Goal: Task Accomplishment & Management: Use online tool/utility

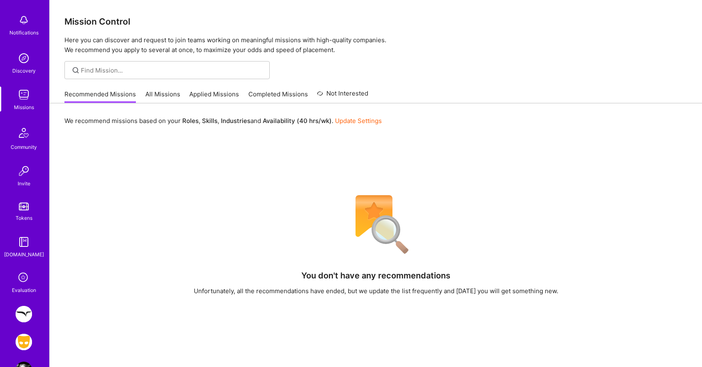
scroll to position [63, 0]
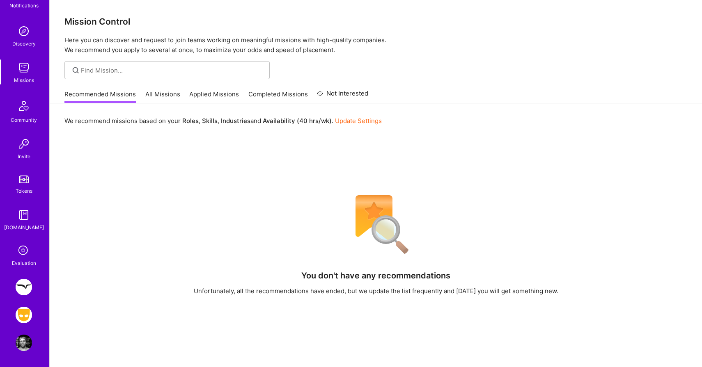
click at [21, 318] on img at bounding box center [24, 315] width 16 height 16
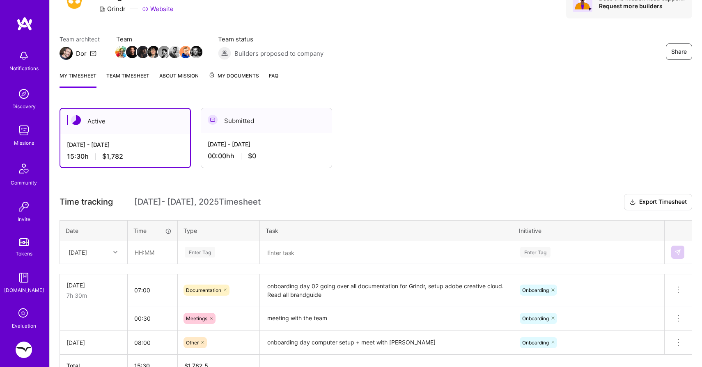
scroll to position [69, 0]
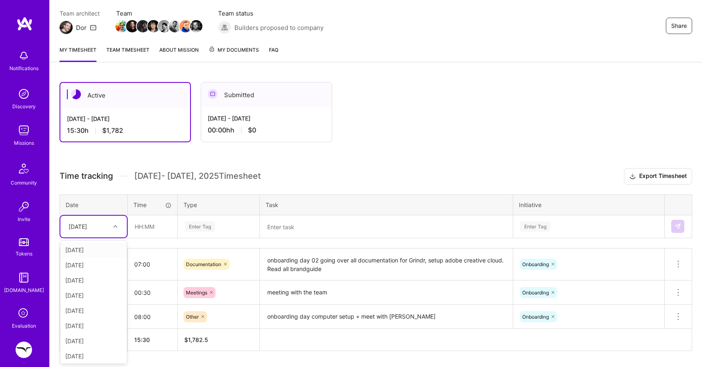
click at [107, 231] on div "[DATE]" at bounding box center [87, 227] width 46 height 14
click at [113, 206] on th "Date" at bounding box center [94, 204] width 68 height 21
click at [108, 226] on div "[DATE]" at bounding box center [87, 227] width 46 height 14
click at [116, 205] on th "Date" at bounding box center [94, 204] width 68 height 21
click at [110, 230] on div "[DATE]" at bounding box center [87, 227] width 46 height 14
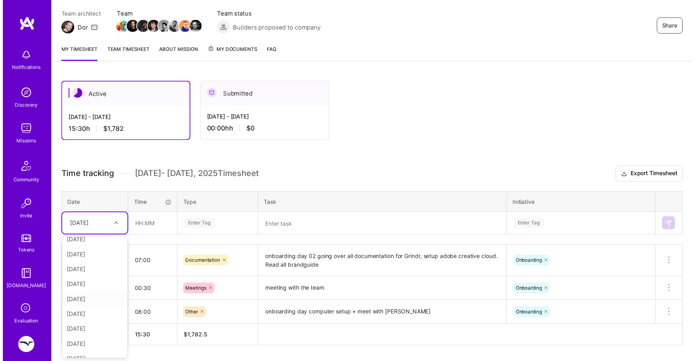
scroll to position [32, 0]
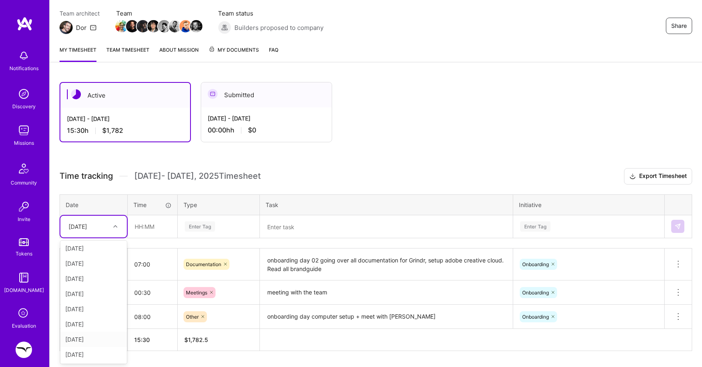
click at [84, 338] on div "[DATE]" at bounding box center [93, 339] width 66 height 15
click at [146, 231] on input "text" at bounding box center [152, 227] width 49 height 22
type input "07:00"
click at [204, 227] on div "Enter Tag" at bounding box center [200, 226] width 30 height 13
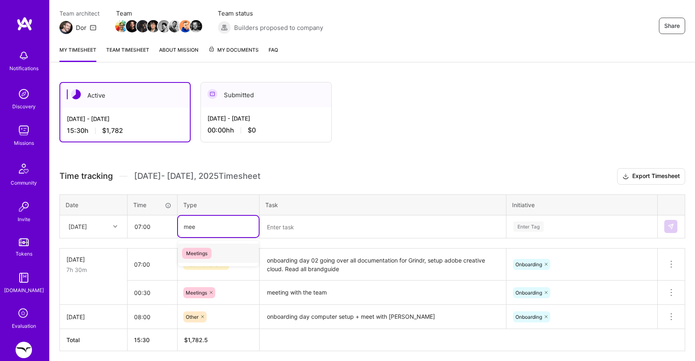
type input "meet"
click at [298, 222] on textarea at bounding box center [383, 226] width 245 height 21
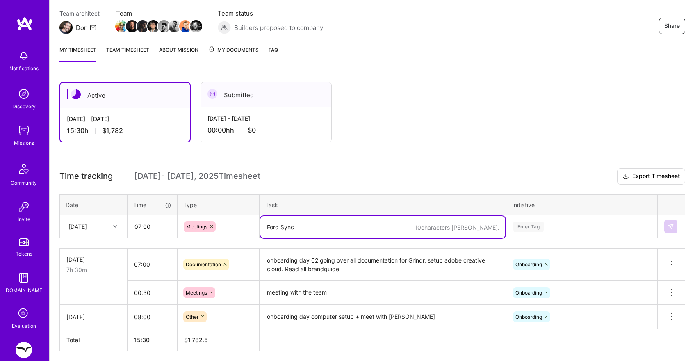
type textarea "Ford Sync"
click at [531, 230] on div "Enter Tag" at bounding box center [582, 226] width 150 height 21
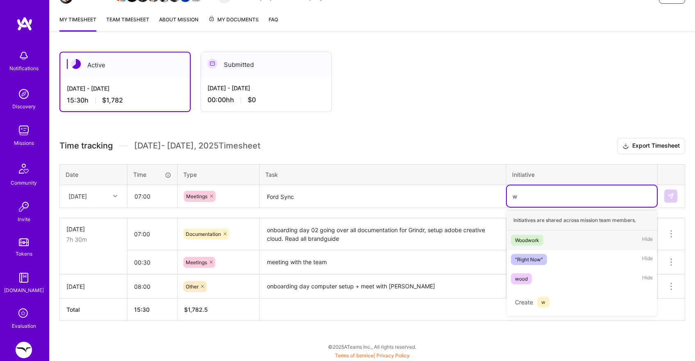
scroll to position [99, 0]
type input "woodwork"
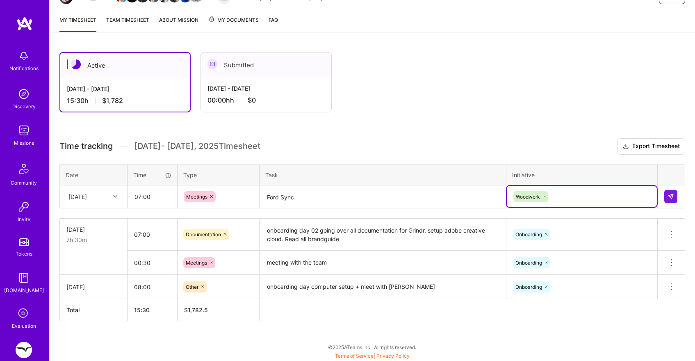
click at [371, 194] on textarea "Ford Sync" at bounding box center [383, 197] width 245 height 22
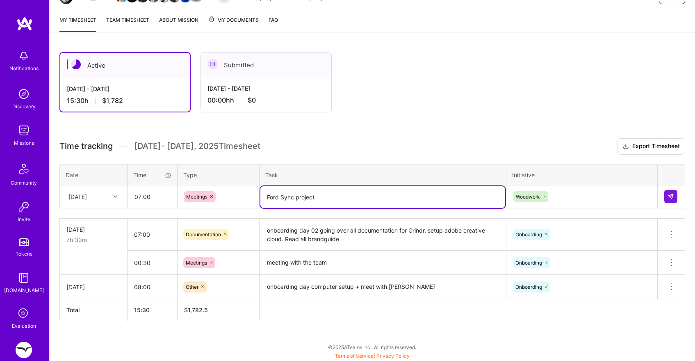
type textarea "Ford Sync project"
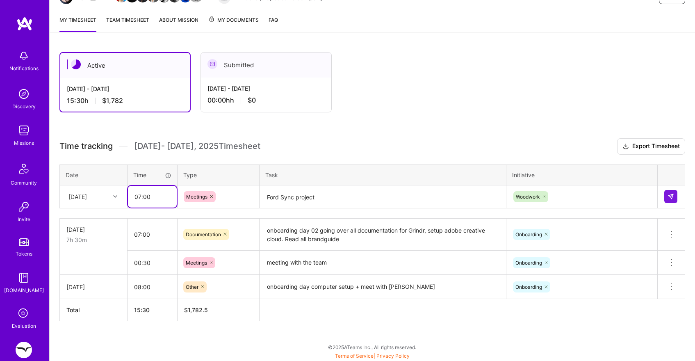
click at [138, 196] on input "07:00" at bounding box center [152, 197] width 49 height 22
type input "00:40"
click at [670, 196] on img at bounding box center [671, 196] width 7 height 7
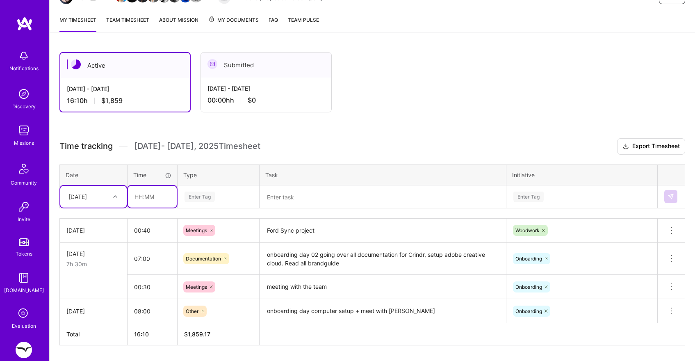
click at [143, 199] on input "text" at bounding box center [152, 197] width 49 height 22
type input "00:30"
click at [199, 190] on div "Enter Tag" at bounding box center [218, 196] width 81 height 21
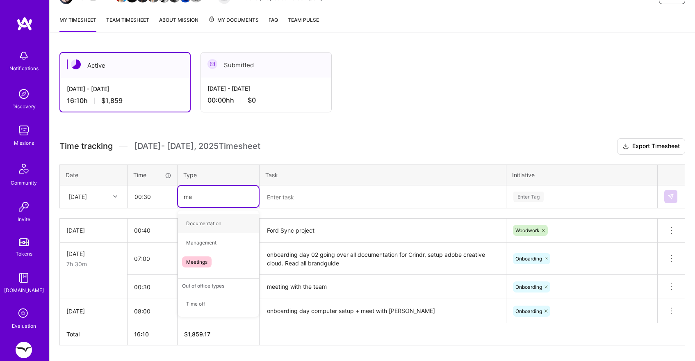
type input "mee"
click at [202, 222] on span "Meetings" at bounding box center [197, 223] width 30 height 11
click at [290, 204] on textarea at bounding box center [383, 197] width 245 height 22
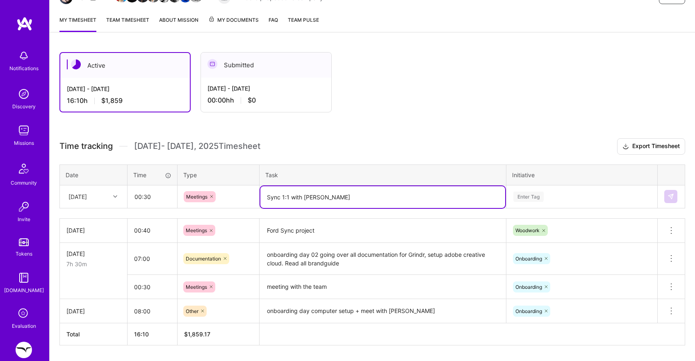
type textarea "Sync 1:1 with [PERSON_NAME]"
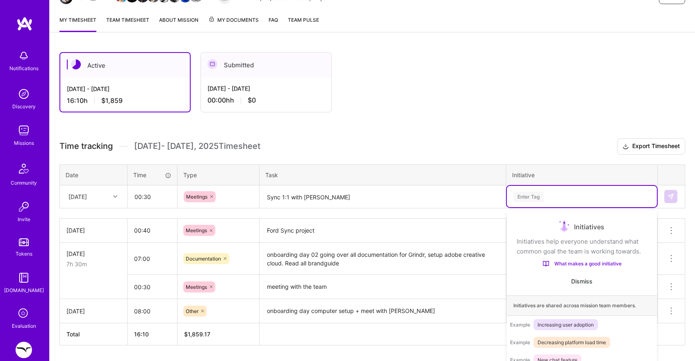
scroll to position [118, 0]
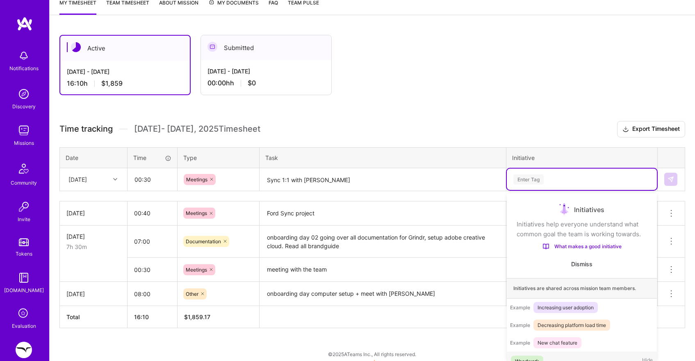
click at [536, 190] on div "option Woodwork, selected. option Woodwork focused, 1 of 30. 30 results availab…" at bounding box center [582, 179] width 150 height 21
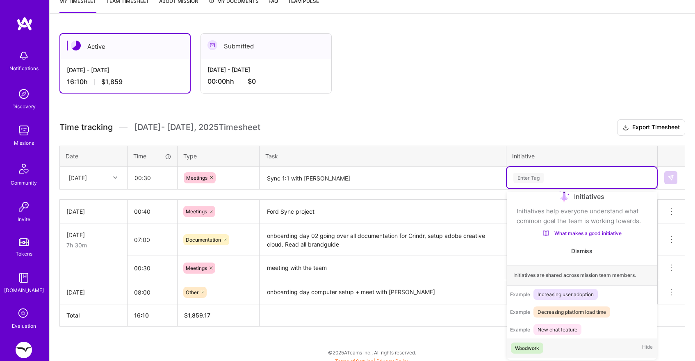
scroll to position [14, 0]
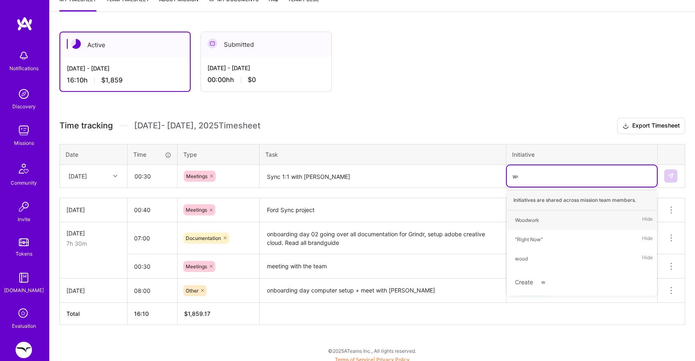
type input "woo"
click at [535, 218] on div "Woodwork" at bounding box center [527, 220] width 24 height 9
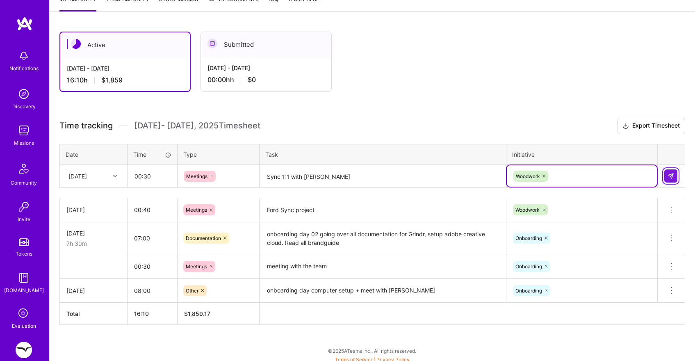
click at [665, 174] on button at bounding box center [671, 175] width 13 height 13
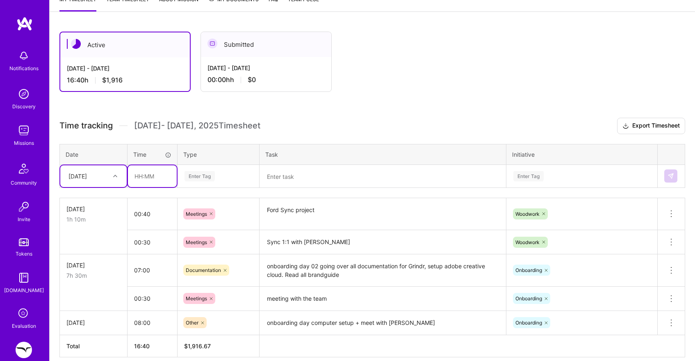
click at [152, 171] on input "text" at bounding box center [152, 176] width 49 height 22
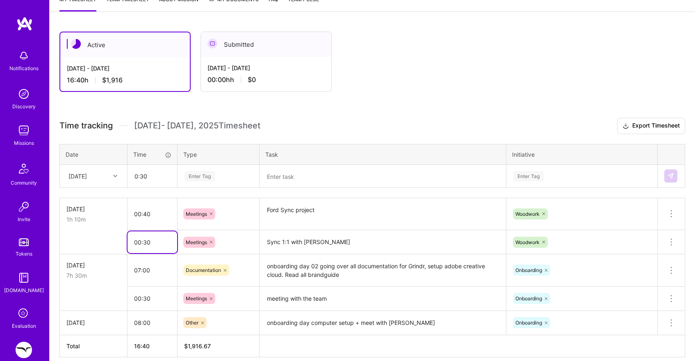
type input "00:30"
drag, startPoint x: 150, startPoint y: 242, endPoint x: 144, endPoint y: 241, distance: 5.8
click at [144, 241] on input "00:30" at bounding box center [153, 242] width 50 height 22
type input "01:00"
click at [153, 181] on input "00:30" at bounding box center [152, 176] width 49 height 22
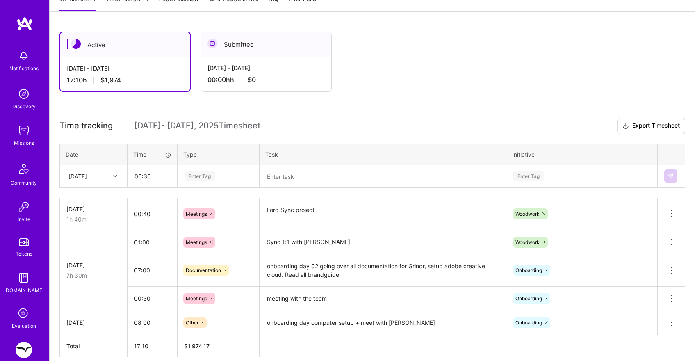
click at [200, 178] on div "Enter Tag" at bounding box center [200, 176] width 30 height 13
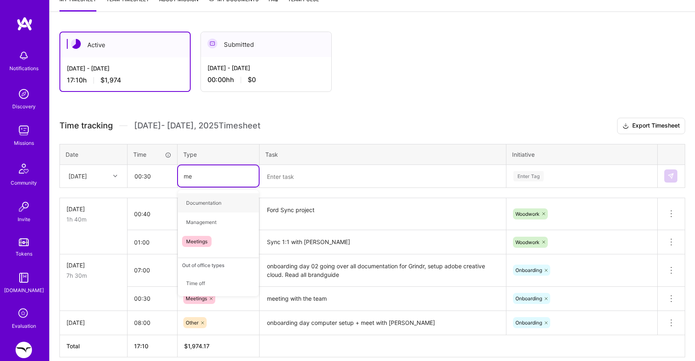
type input "mee"
click at [281, 177] on textarea at bounding box center [383, 177] width 245 height 22
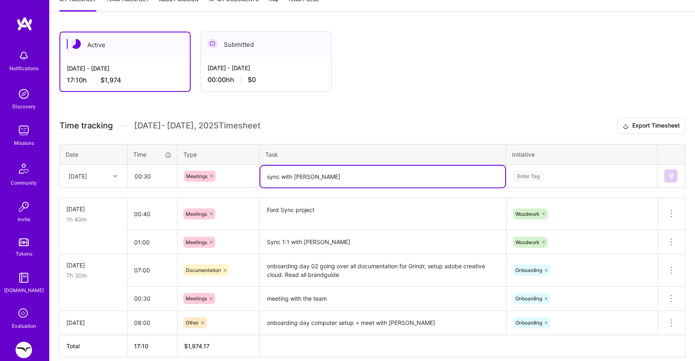
type textarea "sync with [PERSON_NAME]"
click at [534, 181] on div "Enter Tag" at bounding box center [582, 175] width 150 height 21
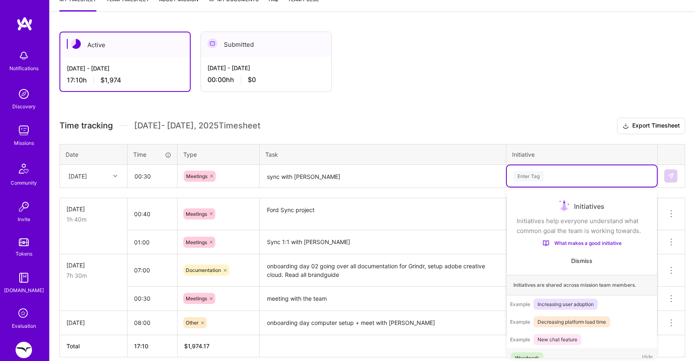
scroll to position [16, 0]
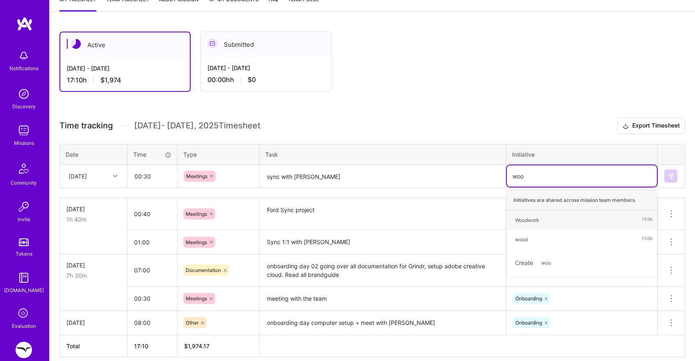
type input "wood"
click at [528, 215] on span "Woodwork" at bounding box center [527, 220] width 32 height 11
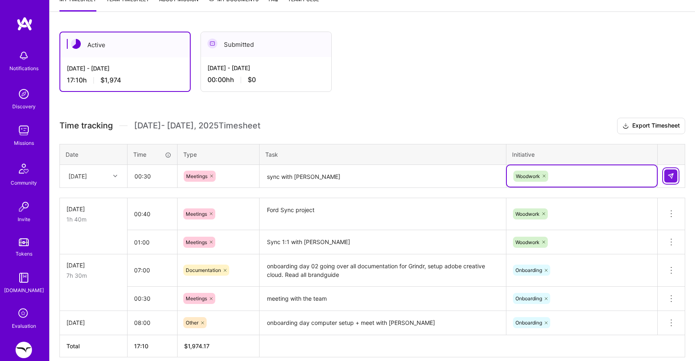
click at [671, 172] on button at bounding box center [671, 175] width 13 height 13
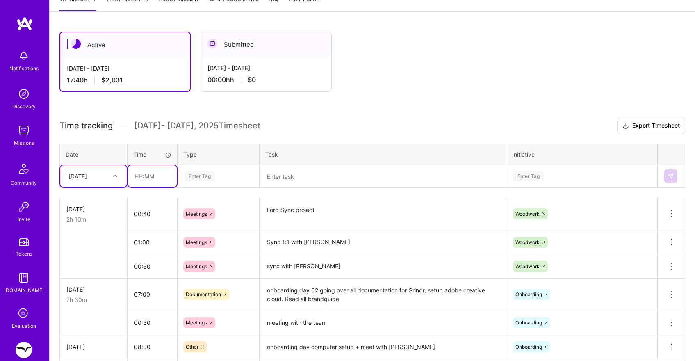
click at [153, 174] on input "text" at bounding box center [152, 176] width 49 height 22
type input "04:00"
click at [194, 176] on div "Enter Tag" at bounding box center [200, 176] width 30 height 13
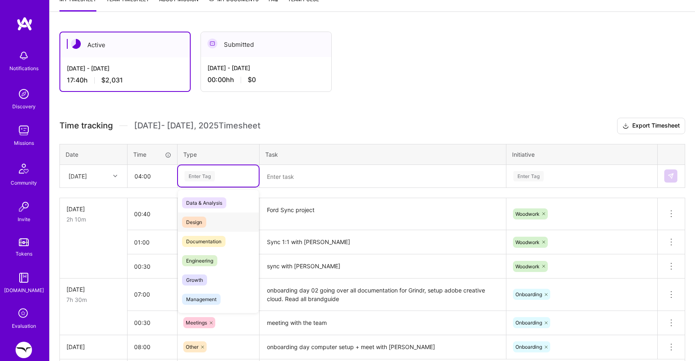
click at [200, 222] on span "Design" at bounding box center [194, 222] width 24 height 11
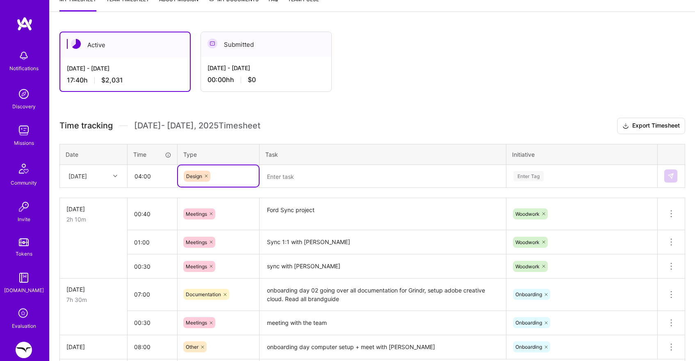
click at [288, 181] on textarea at bounding box center [383, 177] width 245 height 22
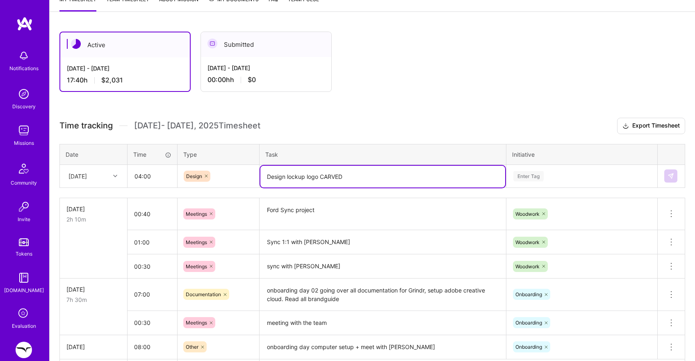
type textarea "Design lockup logo CARVED"
click at [518, 173] on div "Enter Tag" at bounding box center [529, 176] width 30 height 13
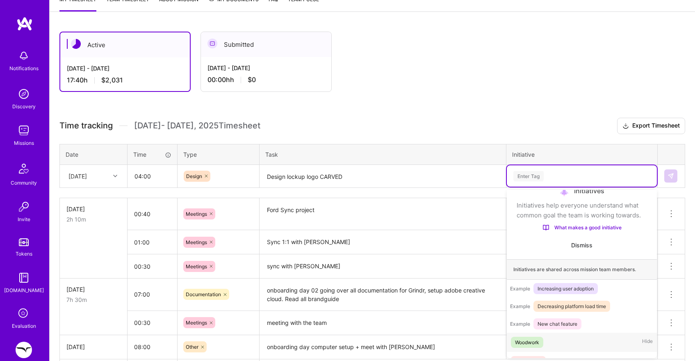
click at [522, 342] on div "Woodwork" at bounding box center [527, 342] width 24 height 9
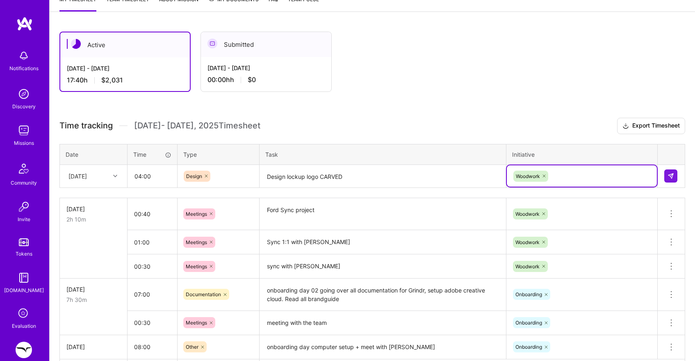
click at [375, 179] on textarea "Design lockup logo CARVED" at bounding box center [383, 177] width 245 height 22
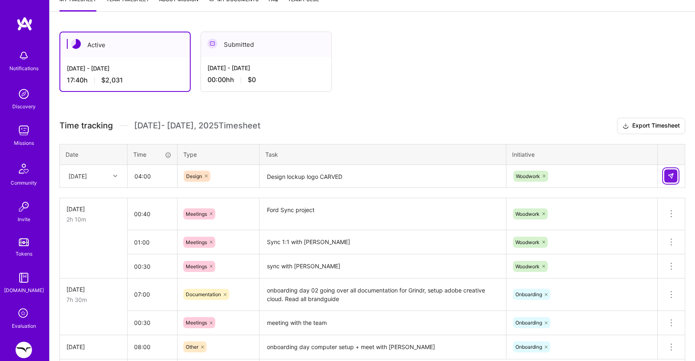
click at [675, 176] on button at bounding box center [671, 175] width 13 height 13
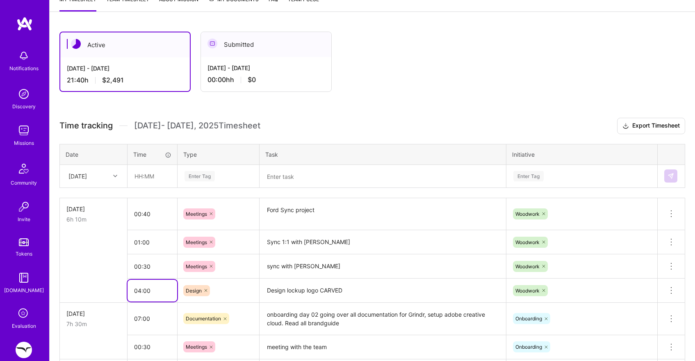
drag, startPoint x: 147, startPoint y: 291, endPoint x: 142, endPoint y: 290, distance: 4.6
click at [142, 290] on input "04:00" at bounding box center [153, 291] width 50 height 22
type input "04:30"
click at [103, 172] on div "[DATE]" at bounding box center [87, 176] width 46 height 14
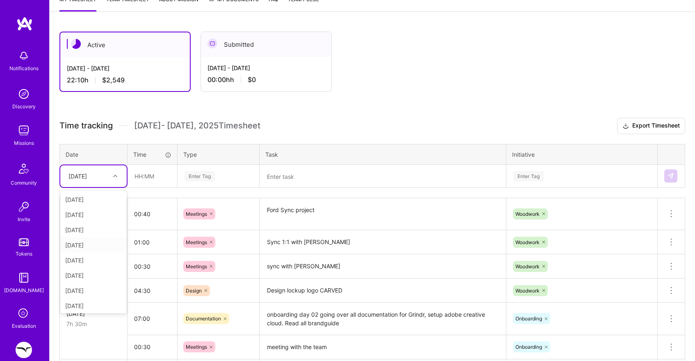
scroll to position [32, 0]
click at [86, 288] on div "[DATE]" at bounding box center [93, 288] width 66 height 15
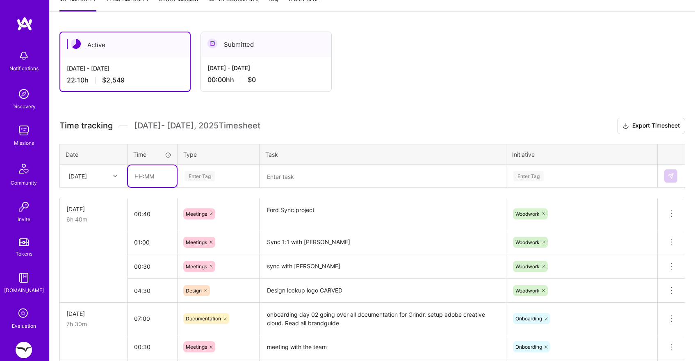
click at [138, 174] on input "text" at bounding box center [152, 176] width 49 height 22
type input "06:00"
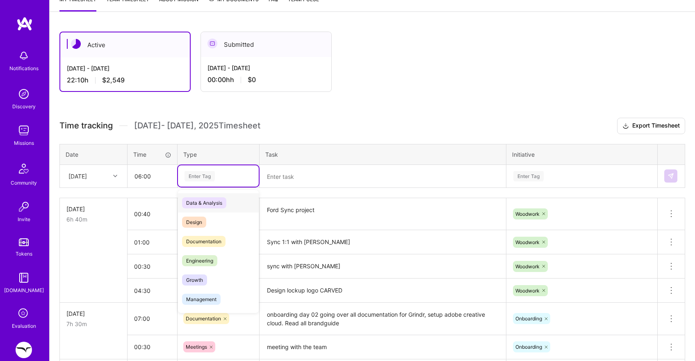
click at [197, 175] on div "Enter Tag" at bounding box center [200, 176] width 30 height 13
click at [197, 219] on span "Design" at bounding box center [194, 222] width 24 height 11
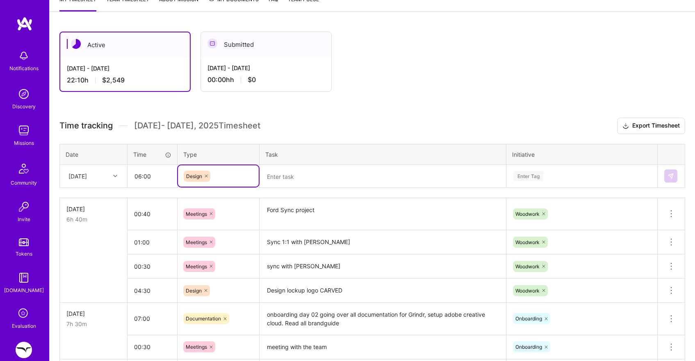
click at [290, 184] on textarea at bounding box center [383, 177] width 245 height 22
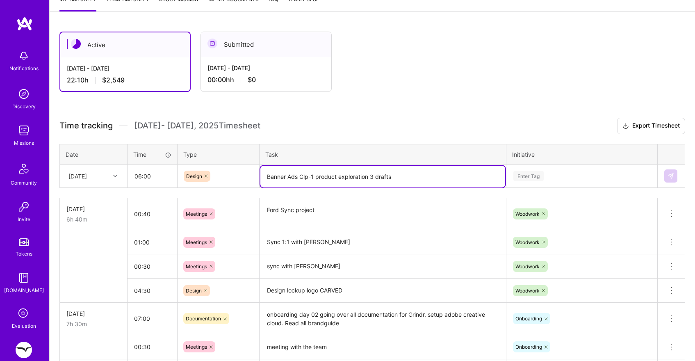
type textarea "Banner Ads Glp-1 product exploration 3 drafts"
click at [533, 179] on div "Enter Tag" at bounding box center [529, 176] width 30 height 13
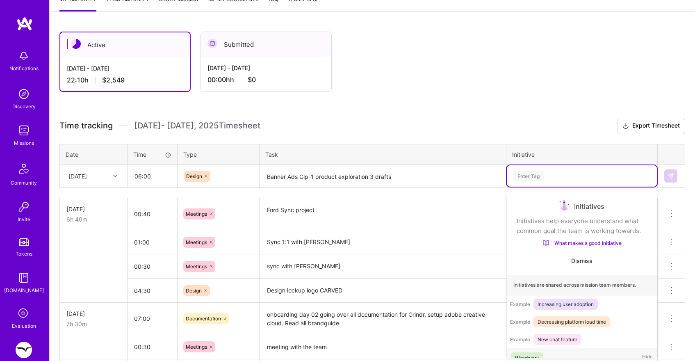
scroll to position [16, 0]
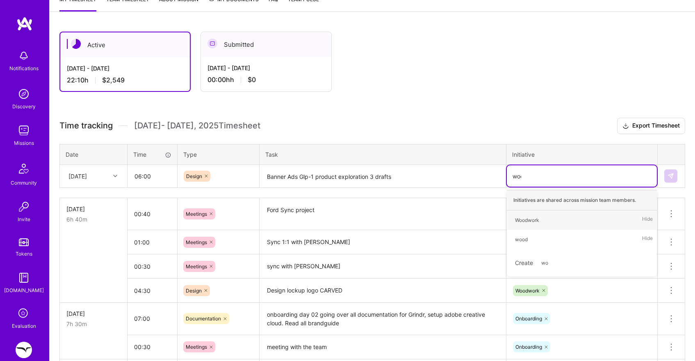
type input "wood"
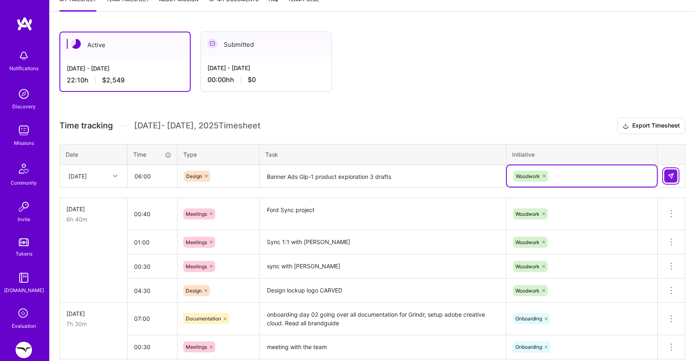
click at [676, 173] on button at bounding box center [671, 175] width 13 height 13
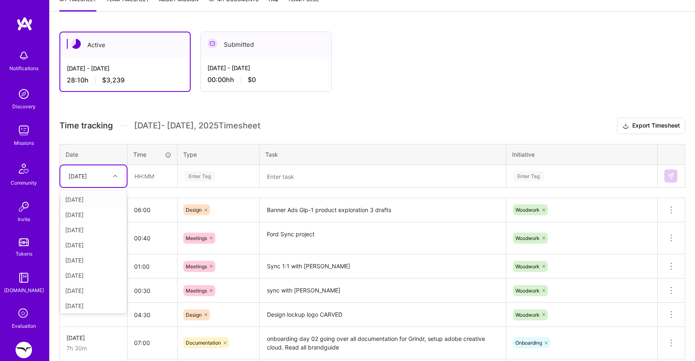
click at [115, 181] on div at bounding box center [116, 176] width 13 height 14
click at [88, 300] on div "[DATE]" at bounding box center [93, 304] width 66 height 15
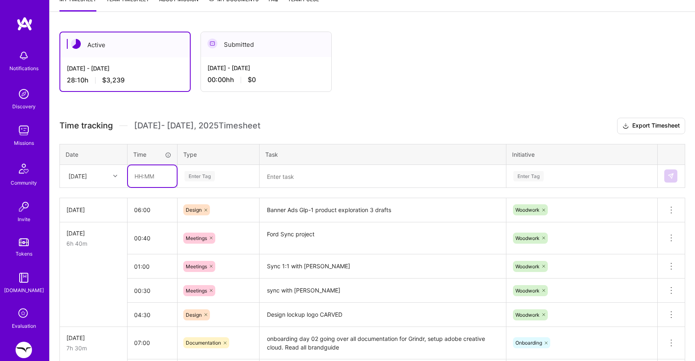
click at [141, 183] on input "text" at bounding box center [152, 176] width 49 height 22
type input "4"
type input "05:00"
click at [208, 174] on div "Enter Tag" at bounding box center [200, 176] width 30 height 13
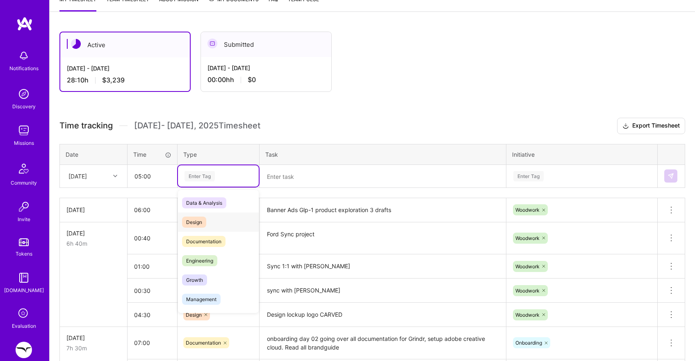
click at [194, 217] on span "Design" at bounding box center [194, 222] width 24 height 11
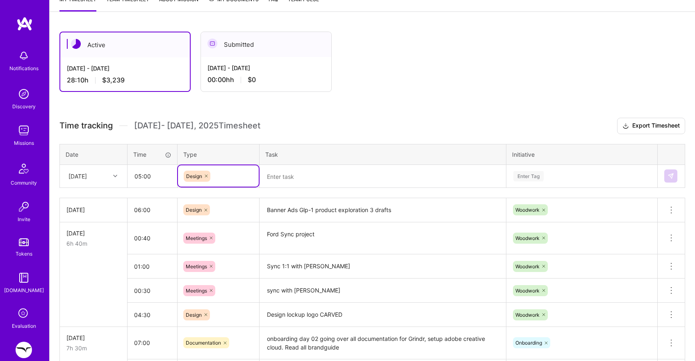
click at [206, 178] on div at bounding box center [206, 176] width 8 height 11
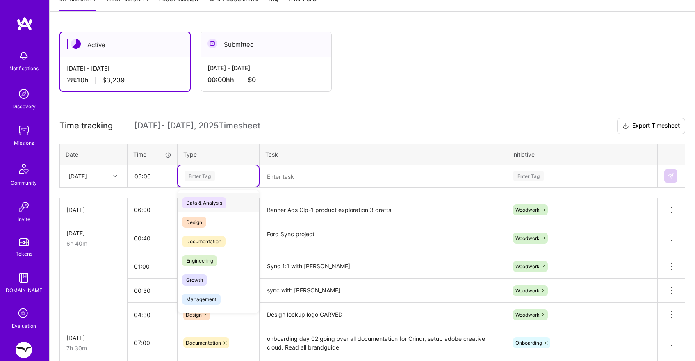
click at [206, 178] on div "Enter Tag" at bounding box center [200, 176] width 30 height 13
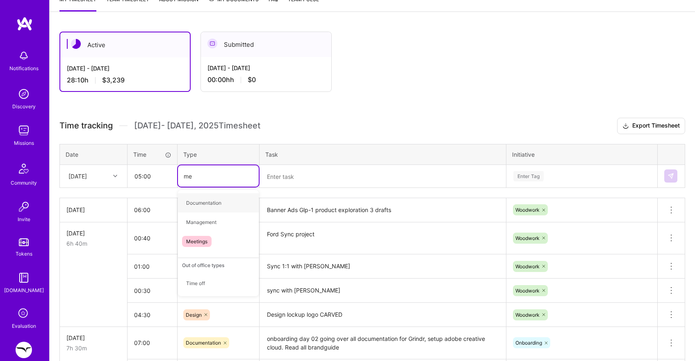
type input "mee"
click at [280, 172] on textarea at bounding box center [383, 177] width 245 height 22
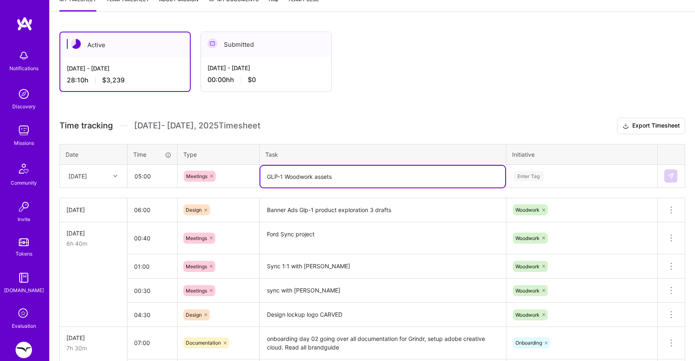
type textarea "GLP-1 Woodwork assets"
click at [527, 176] on div "Enter Tag" at bounding box center [529, 176] width 30 height 13
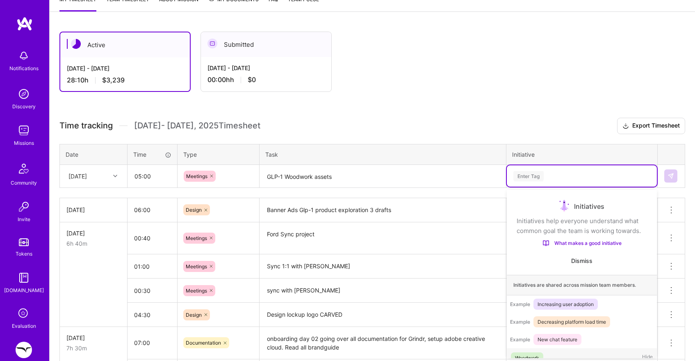
scroll to position [14, 0]
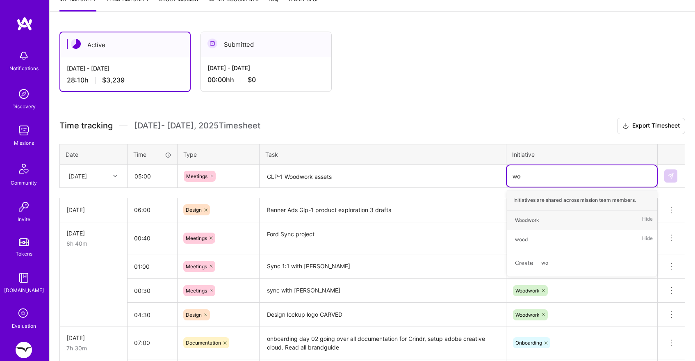
type input "wood"
click at [535, 223] on div "Woodwork" at bounding box center [527, 220] width 24 height 9
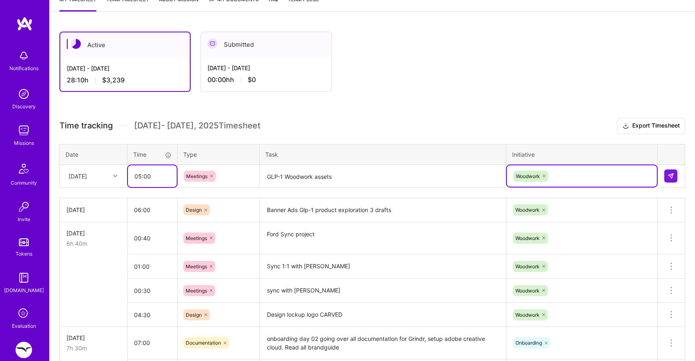
click at [148, 176] on input "05:00" at bounding box center [152, 176] width 49 height 22
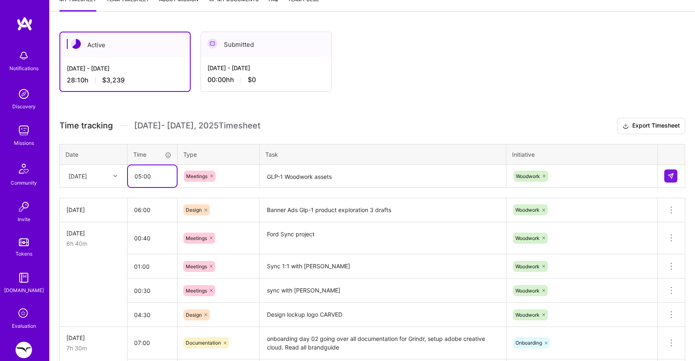
click at [148, 176] on input "05:00" at bounding box center [152, 176] width 49 height 22
click at [142, 175] on input "05:00" at bounding box center [152, 176] width 49 height 22
type input "01:00"
click at [677, 171] on button at bounding box center [671, 175] width 13 height 13
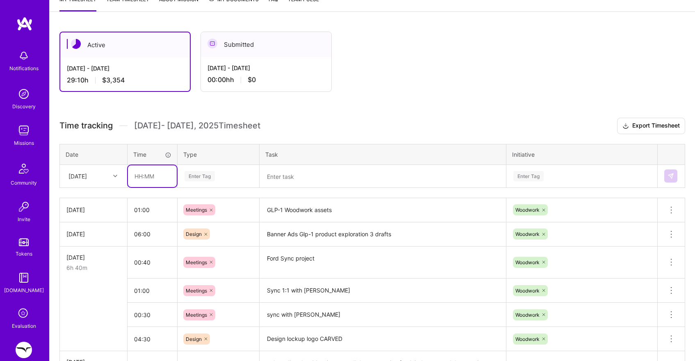
click at [136, 176] on input "text" at bounding box center [152, 176] width 49 height 22
type input "04:00"
click at [192, 176] on div "Enter Tag" at bounding box center [200, 176] width 30 height 13
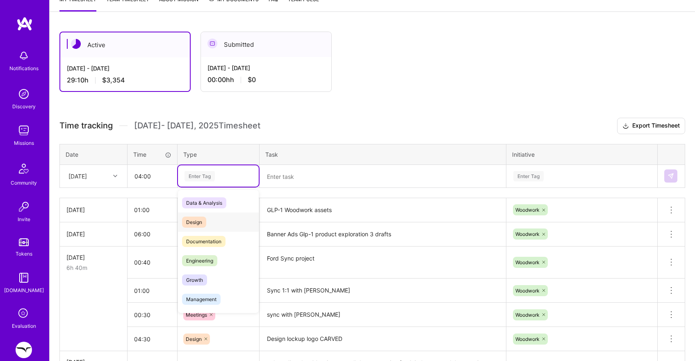
click at [196, 225] on span "Design" at bounding box center [194, 222] width 24 height 11
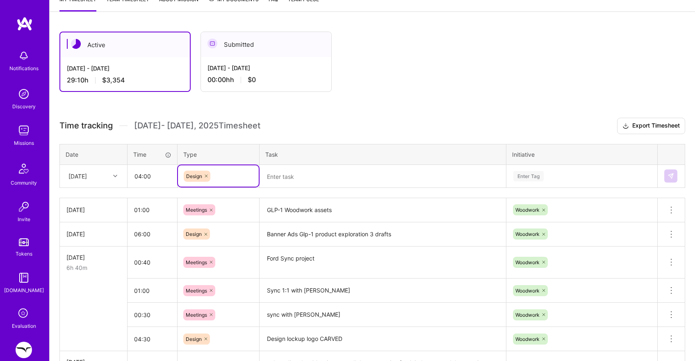
click at [289, 180] on textarea at bounding box center [383, 177] width 245 height 22
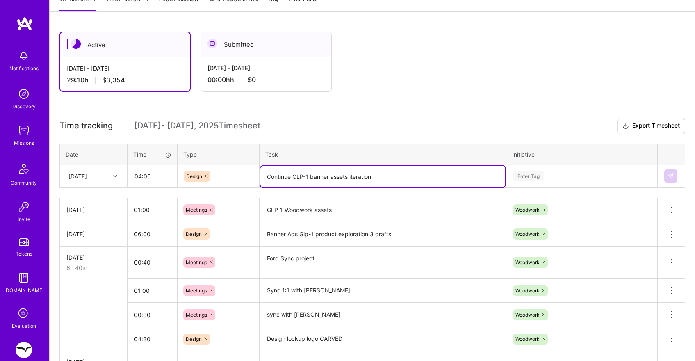
type textarea "Continue GLP-1 banner assets iteration"
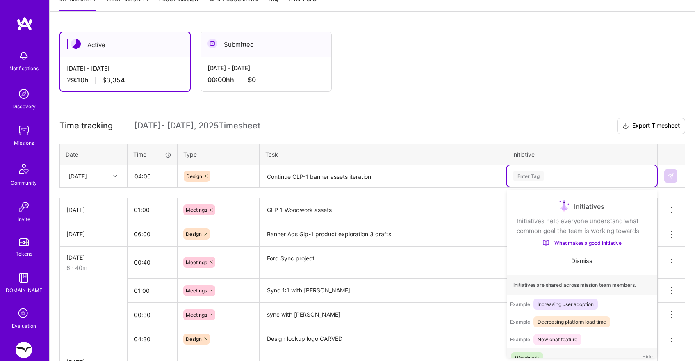
click at [530, 181] on div "Enter Tag" at bounding box center [582, 175] width 150 height 21
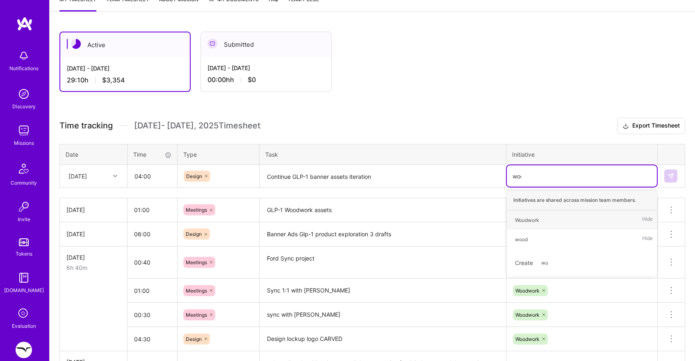
type input "wood"
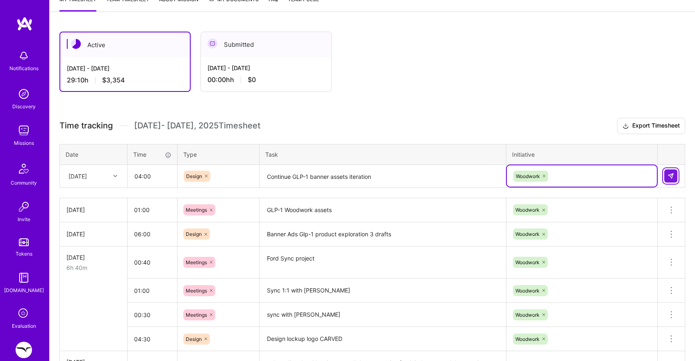
click at [668, 174] on img at bounding box center [671, 176] width 7 height 7
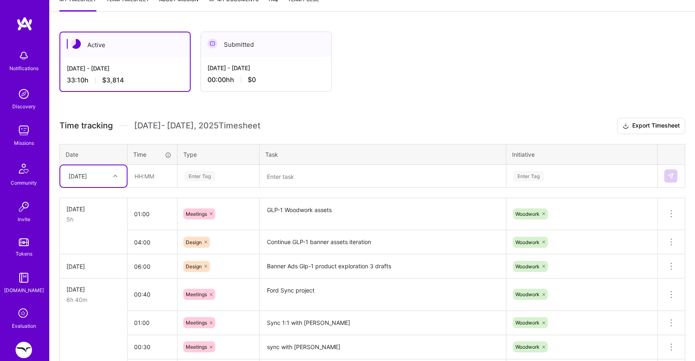
click at [425, 83] on div "Active [DATE] - [DATE] 33:10 h $3,814 Submitted [DATE] - [DATE] 00:00h h $0" at bounding box center [354, 62] width 591 height 60
